Goal: Find specific page/section: Find specific page/section

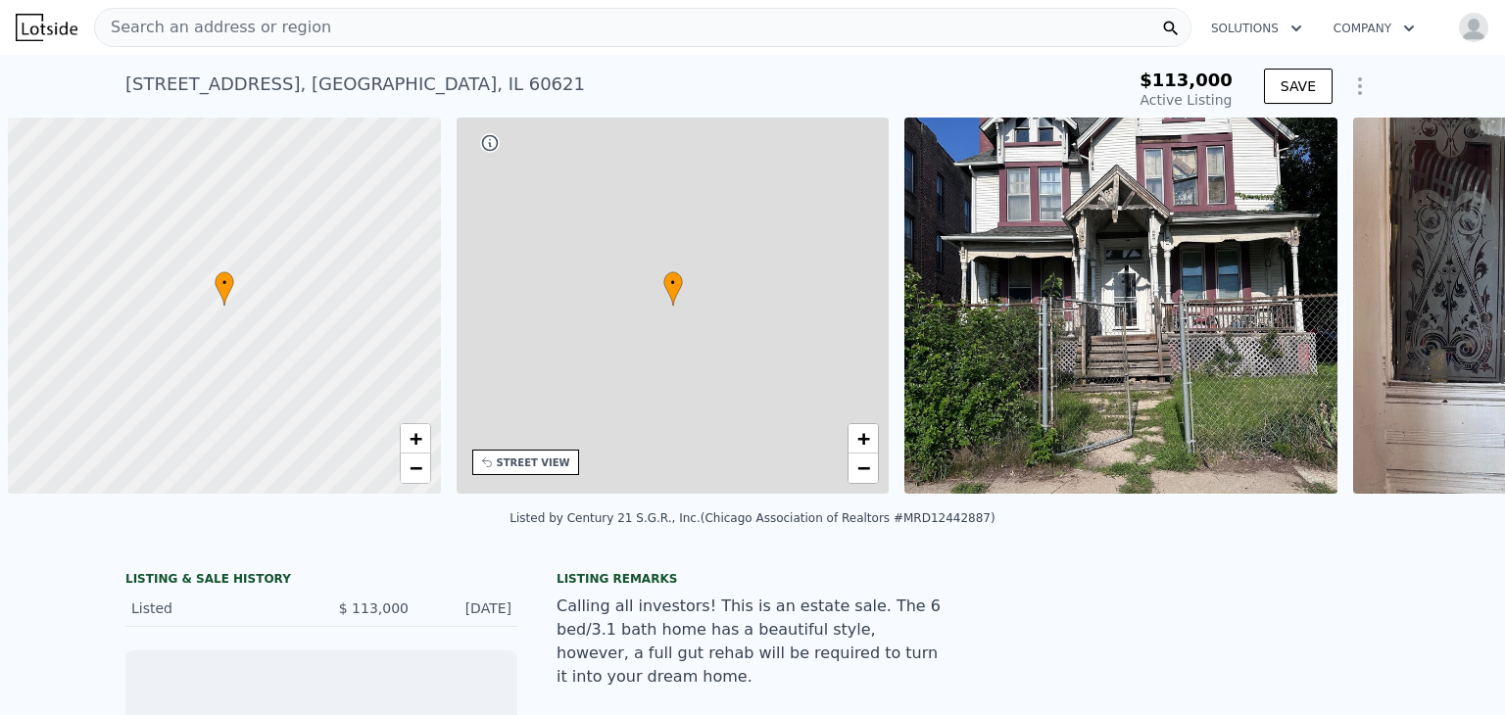
scroll to position [0, 8]
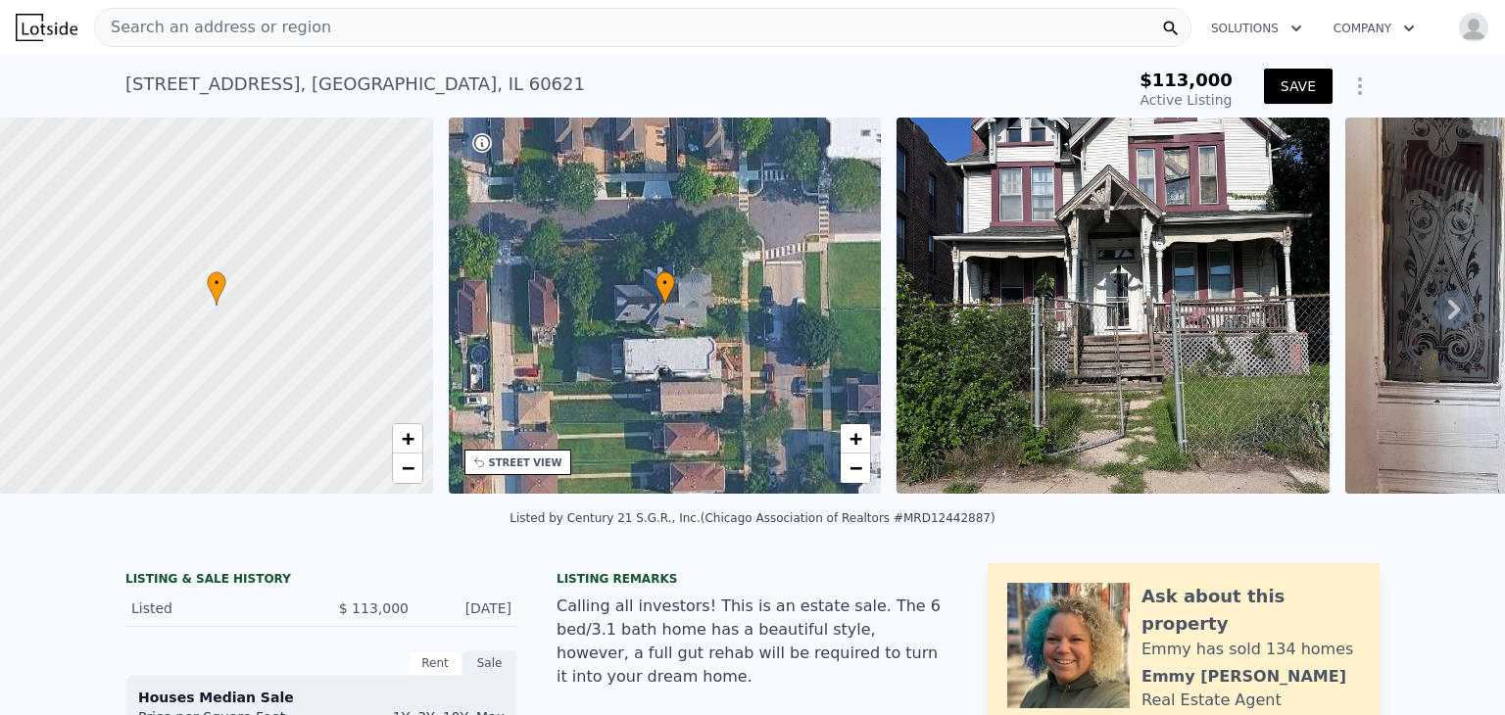
click at [1282, 90] on button "SAVE" at bounding box center [1298, 86] width 69 height 35
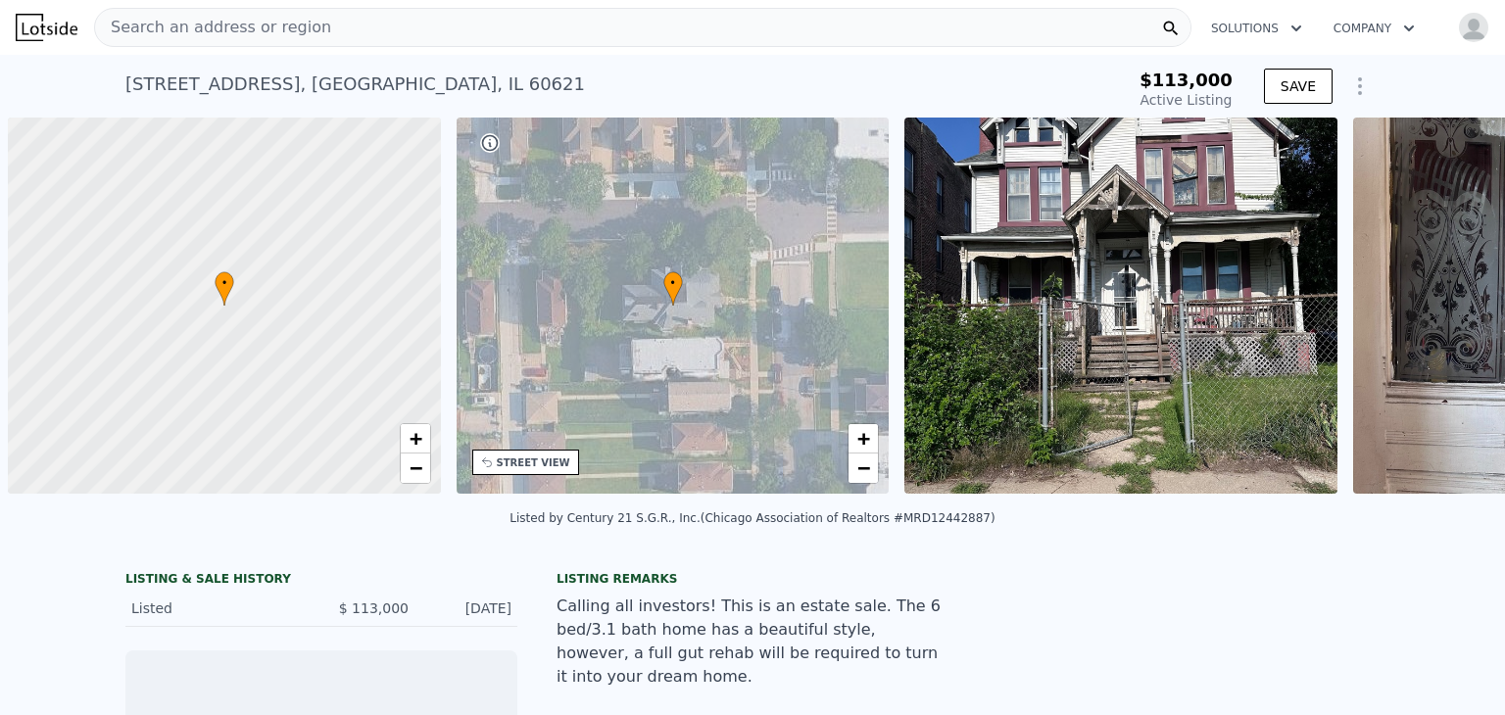
scroll to position [0, 8]
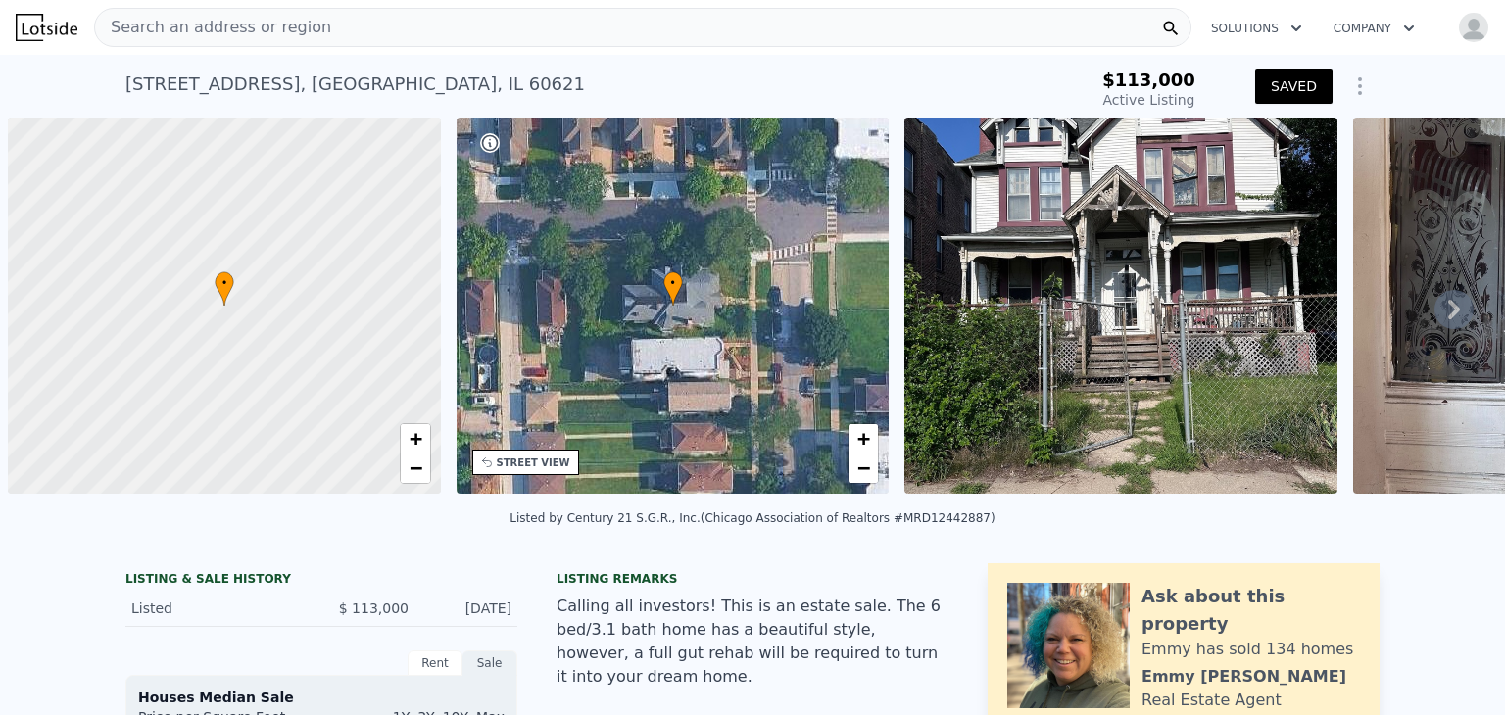
scroll to position [0, 8]
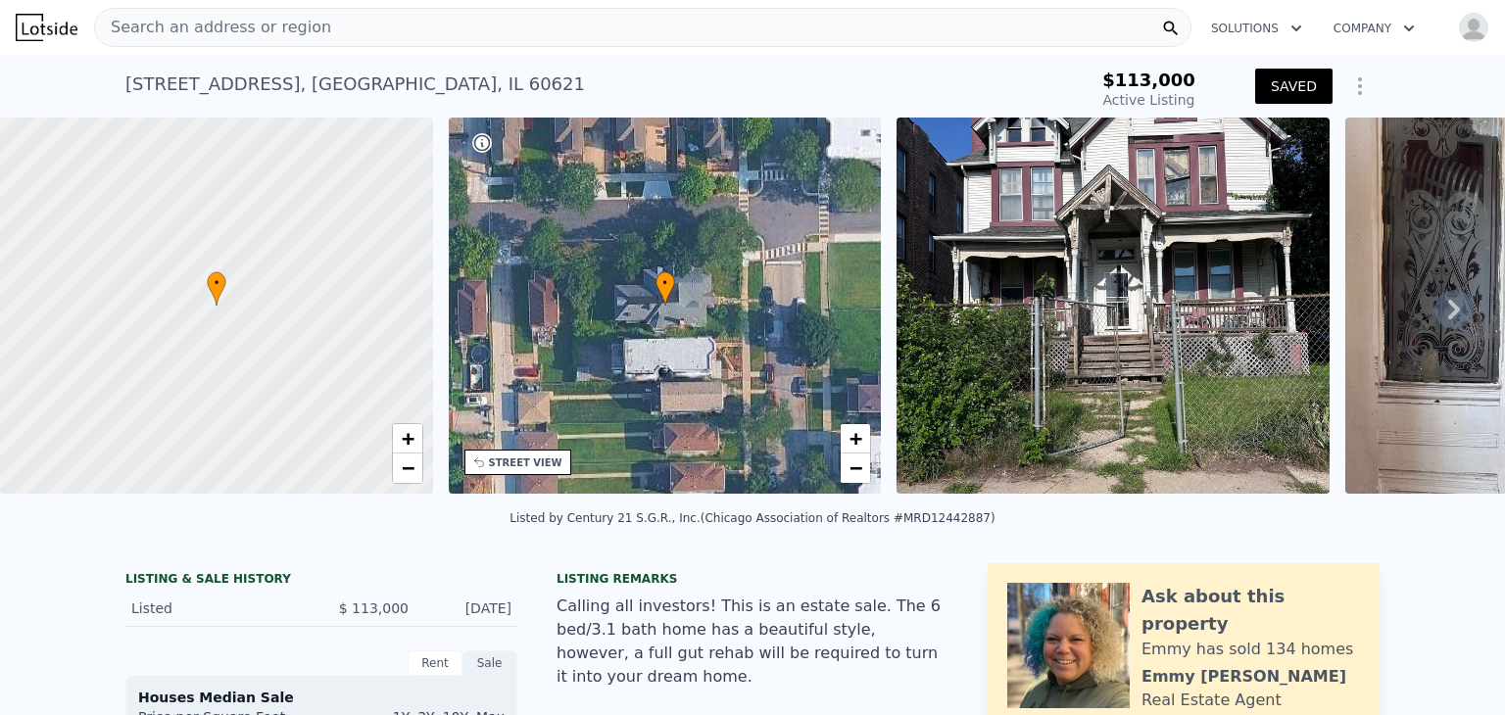
click at [324, 24] on div "Search an address or region" at bounding box center [643, 27] width 1098 height 39
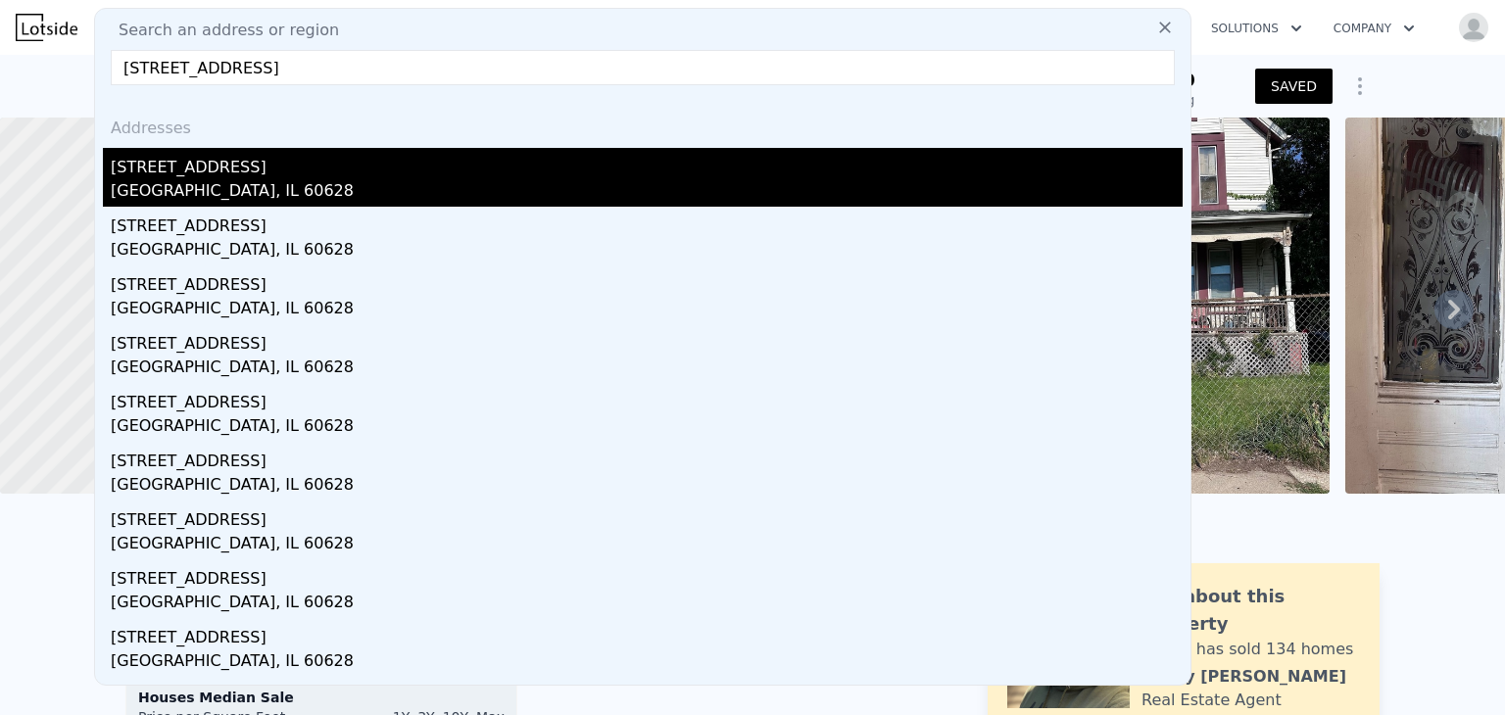
type input "11742 S Harvard Ave, Chicago, IL 60628"
click at [384, 179] on div "Chicago, IL 60628" at bounding box center [647, 192] width 1072 height 27
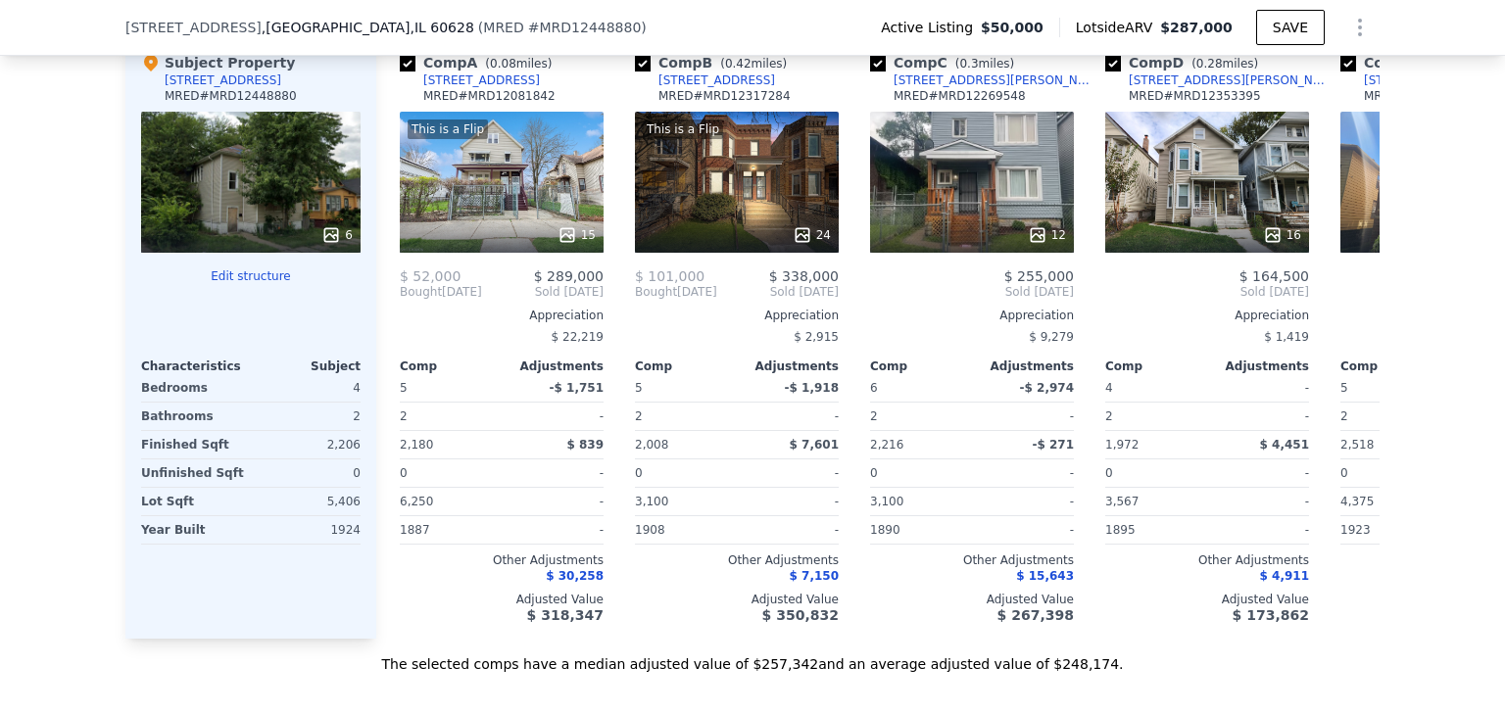
scroll to position [2467, 0]
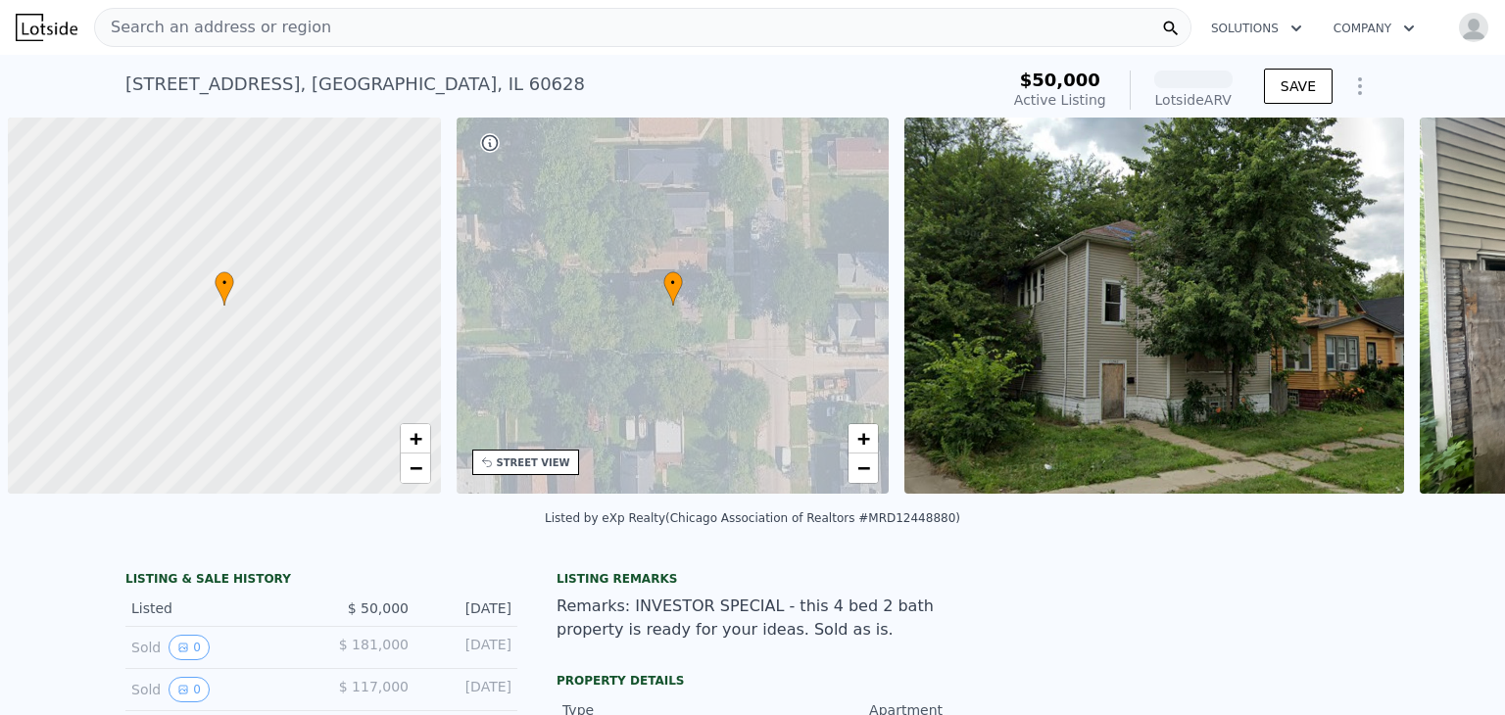
scroll to position [0, 8]
